Goal: Information Seeking & Learning: Learn about a topic

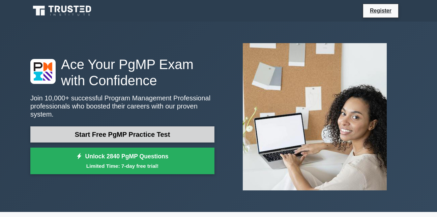
click at [187, 132] on link "Start Free PgMP Practice Test" at bounding box center [122, 135] width 184 height 16
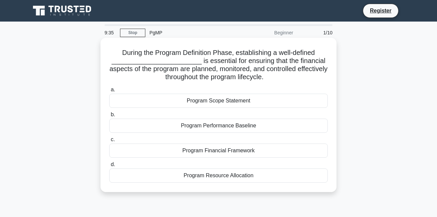
click at [275, 148] on div "Program Financial Framework" at bounding box center [218, 151] width 219 height 14
click at [109, 142] on input "c. Program Financial Framework" at bounding box center [109, 140] width 0 height 4
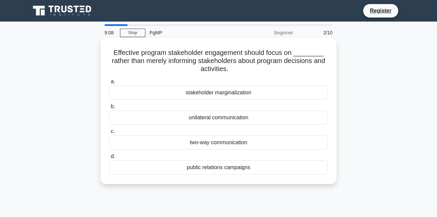
click at [235, 92] on div "stakeholder marginalization" at bounding box center [218, 93] width 219 height 14
click at [109, 84] on input "a. stakeholder marginalization" at bounding box center [109, 82] width 0 height 4
